Goal: Register for event/course

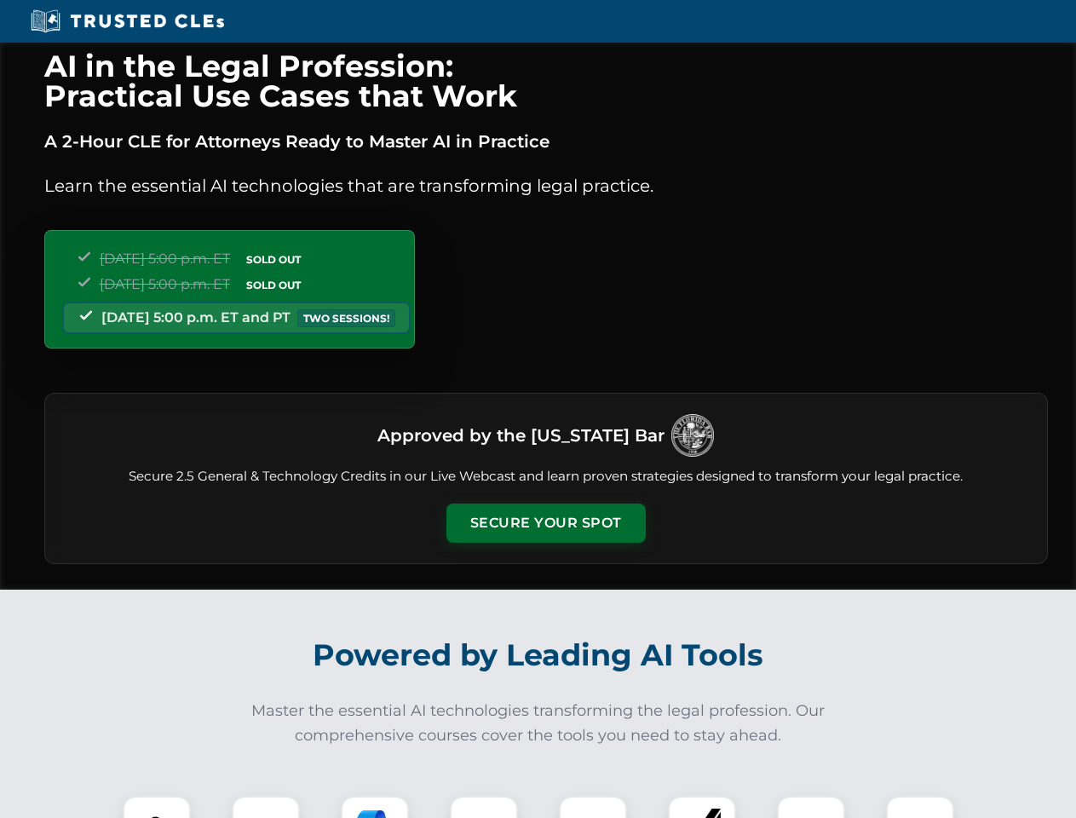
click at [545, 523] on button "Secure Your Spot" at bounding box center [545, 523] width 199 height 39
click at [157, 807] on img at bounding box center [156, 829] width 49 height 49
click at [266, 807] on div at bounding box center [266, 830] width 68 height 68
click at [375, 807] on div at bounding box center [375, 830] width 68 height 68
click at [484, 807] on img at bounding box center [484, 830] width 48 height 48
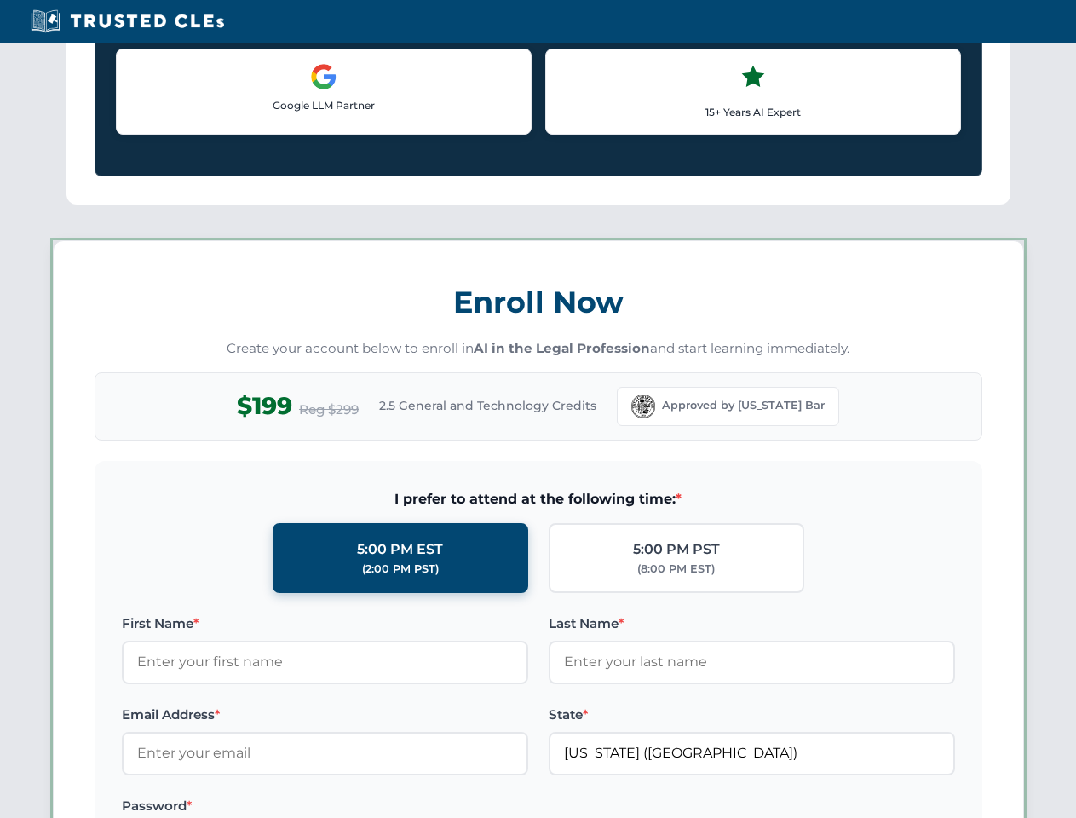
click at [702, 807] on label at bounding box center [752, 806] width 406 height 20
